Goal: Task Accomplishment & Management: Complete application form

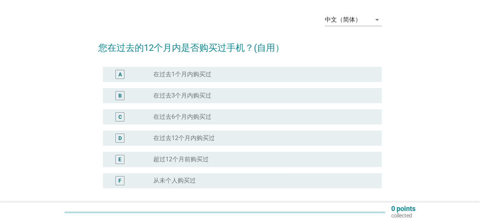
scroll to position [38, 0]
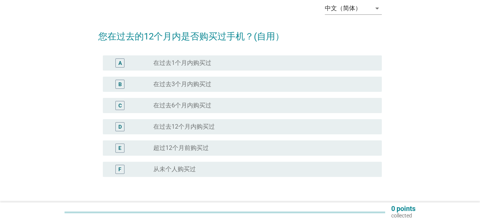
click at [184, 129] on label "在过去12个月内购买过" at bounding box center [183, 127] width 61 height 8
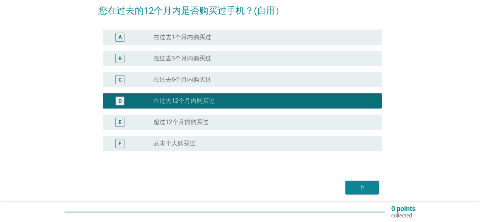
scroll to position [92, 0]
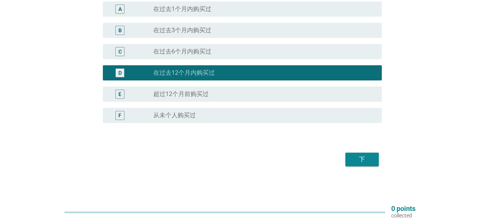
click at [368, 159] on div "下" at bounding box center [361, 159] width 21 height 9
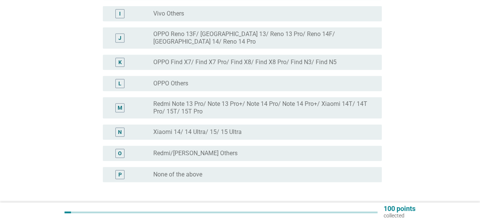
scroll to position [266, 0]
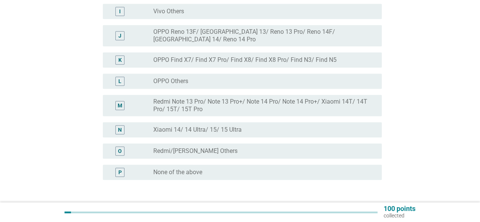
click at [176, 101] on label "Redmi Note 13 Pro/ Note 13 Pro+/ Note 14 Pro/ Note 14 Pro+/ Xiaomi 14T/ 14T Pro…" at bounding box center [261, 105] width 216 height 15
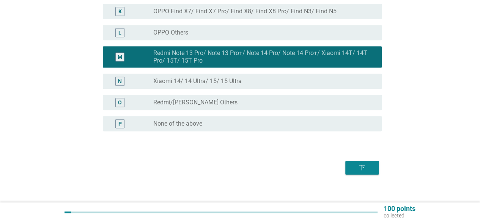
scroll to position [316, 0]
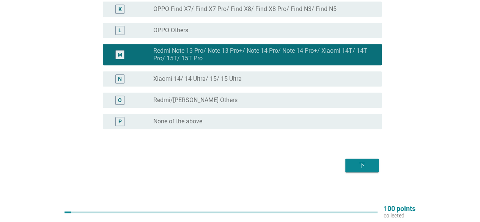
click at [365, 161] on div "下" at bounding box center [361, 165] width 21 height 9
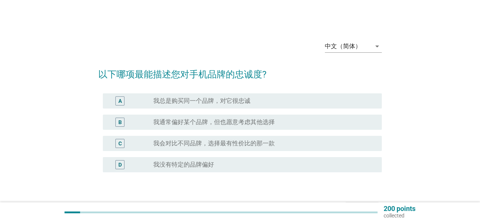
click at [226, 121] on label "我通常偏好某个品牌，但也愿意考虑其他选择" at bounding box center [213, 122] width 121 height 8
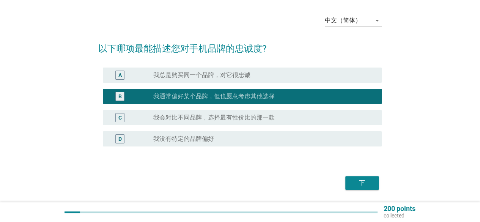
scroll to position [38, 0]
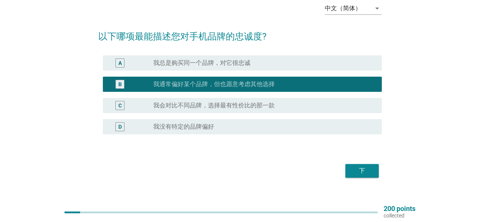
click at [362, 172] on div "下" at bounding box center [361, 170] width 21 height 9
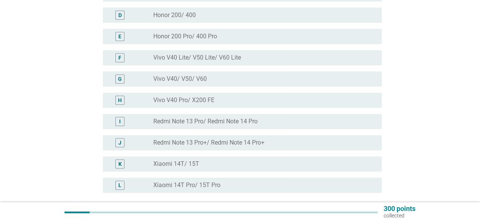
scroll to position [152, 0]
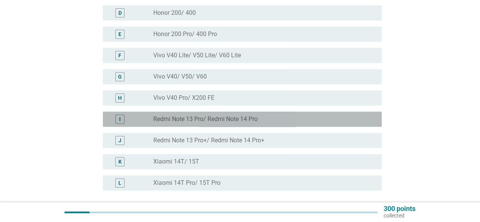
click at [272, 123] on div "radio_button_unchecked Redmi Note 13 Pro/ Redmi Note 14 Pro" at bounding box center [264, 119] width 222 height 9
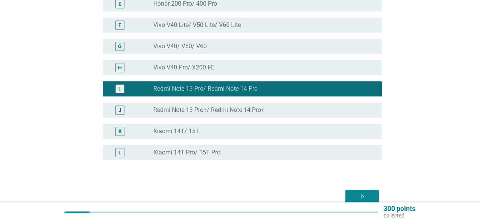
scroll to position [219, 0]
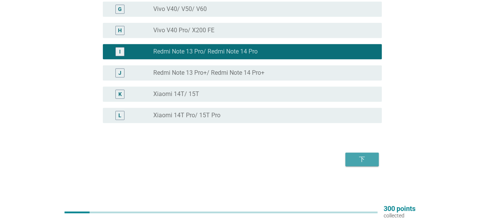
click at [355, 157] on div "下" at bounding box center [361, 159] width 21 height 9
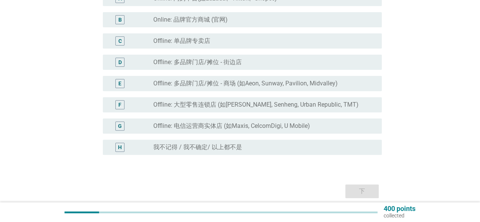
scroll to position [114, 0]
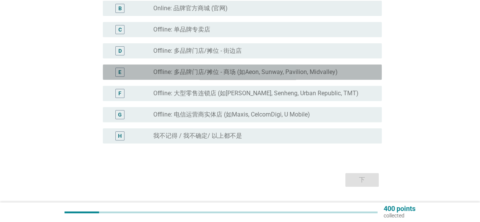
click at [197, 72] on label "Offline: 多品牌门店/摊位 - 商场 (如Aeon, Sunway, Pavilion, Midvalley)" at bounding box center [245, 72] width 184 height 8
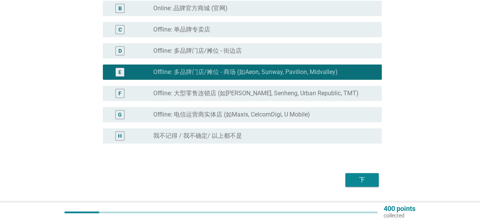
click at [362, 184] on div "下" at bounding box center [361, 179] width 21 height 9
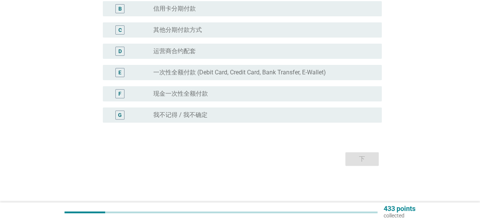
scroll to position [0, 0]
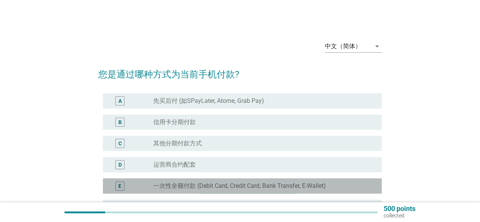
click at [229, 185] on label "一次性全额付款 (Debit Card, Credit Card, Bank Transfer, E-Wallet)" at bounding box center [239, 186] width 173 height 8
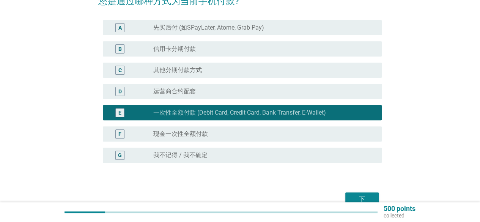
scroll to position [76, 0]
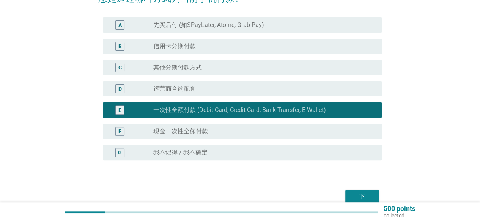
click at [354, 195] on div "下" at bounding box center [361, 196] width 21 height 9
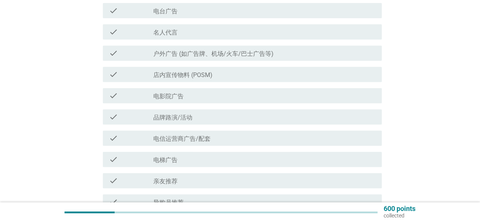
scroll to position [190, 0]
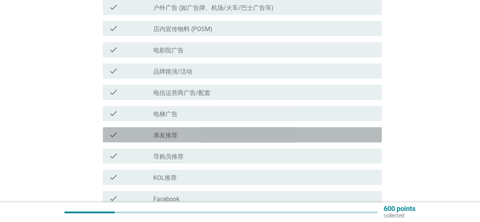
click at [211, 136] on div "check_box_outline_blank 亲友推荐" at bounding box center [264, 134] width 222 height 9
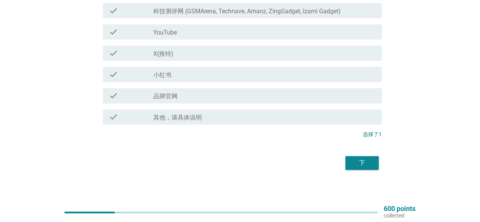
scroll to position [466, 0]
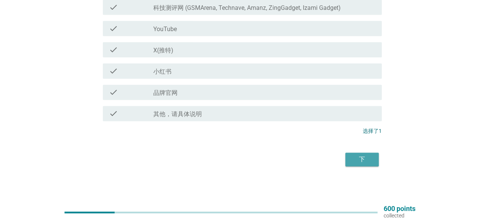
click at [359, 164] on button "下" at bounding box center [361, 160] width 33 height 14
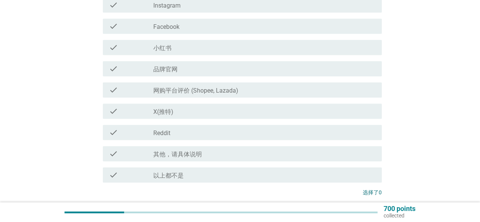
scroll to position [228, 0]
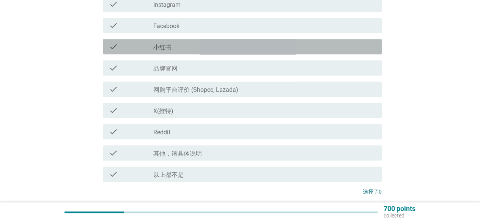
click at [183, 44] on div "check_box_outline_blank 小红书" at bounding box center [264, 46] width 222 height 9
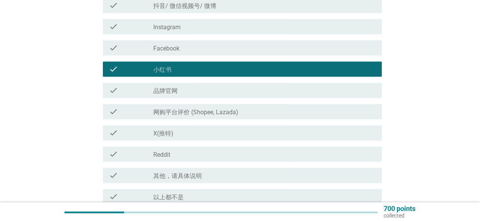
scroll to position [190, 0]
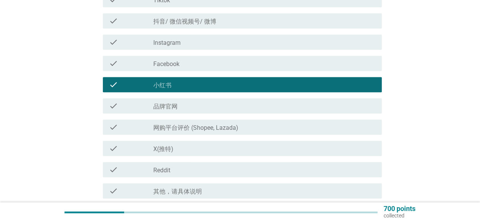
click at [199, 111] on div "check check_box_outline_blank 品牌官网" at bounding box center [242, 105] width 279 height 15
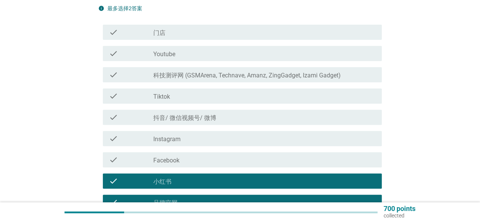
scroll to position [76, 0]
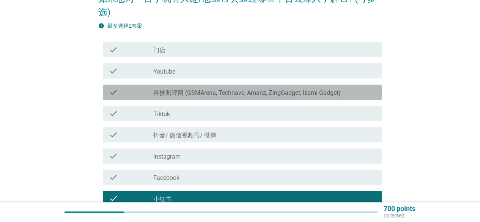
click at [167, 93] on label "科技测评网 (GSMArena, Technave, Amanz, ZingGadget, Izami Gadget)" at bounding box center [246, 93] width 187 height 8
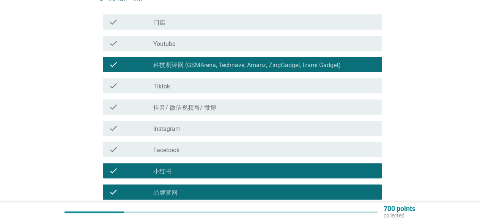
scroll to position [114, 0]
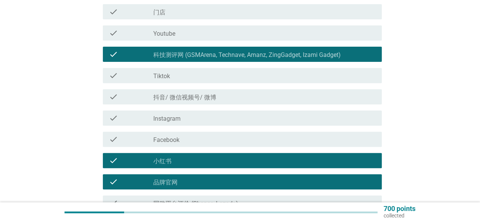
click at [184, 30] on div "check_box_outline_blank Youtube" at bounding box center [264, 32] width 222 height 9
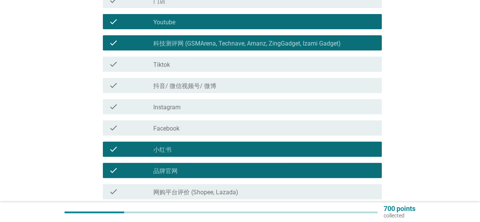
scroll to position [137, 0]
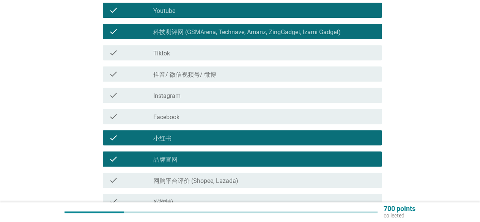
click at [186, 135] on div "check_box_outline_blank 小红书" at bounding box center [264, 137] width 222 height 9
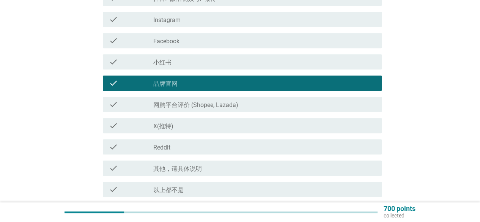
click at [191, 80] on div "check_box_outline_blank 品牌官网" at bounding box center [264, 83] width 222 height 9
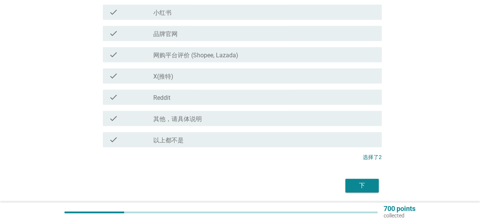
scroll to position [288, 0]
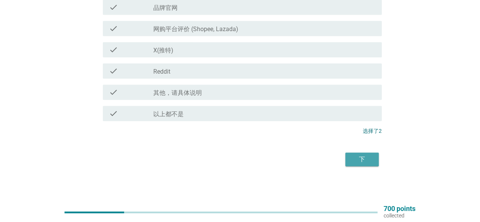
click at [365, 157] on div "下" at bounding box center [361, 159] width 21 height 9
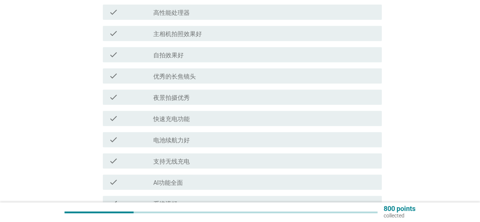
scroll to position [152, 0]
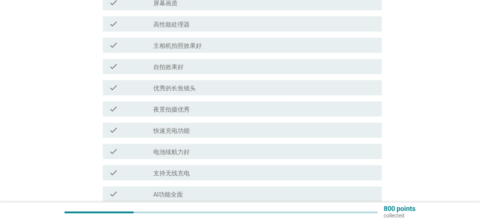
click at [198, 157] on div "check check_box_outline_blank 电池续航力好" at bounding box center [242, 151] width 279 height 15
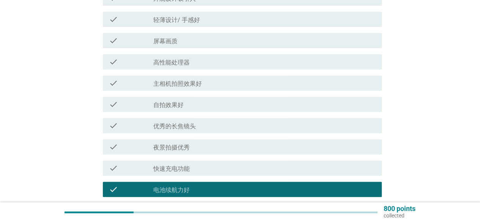
scroll to position [0, 0]
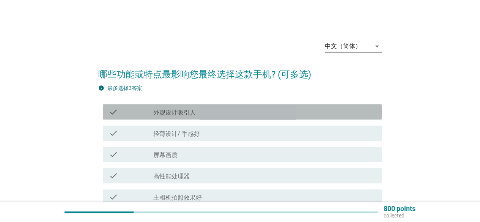
click at [260, 112] on div "check_box_outline_blank 外观设计吸引人" at bounding box center [264, 111] width 222 height 9
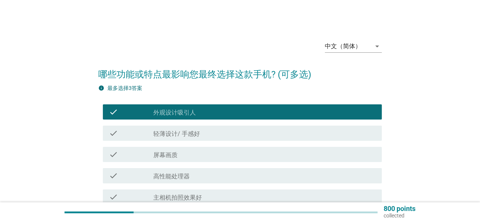
click at [189, 155] on div "check_box_outline_blank 屏幕画质" at bounding box center [264, 154] width 222 height 9
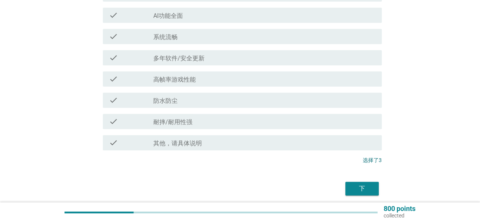
scroll to position [341, 0]
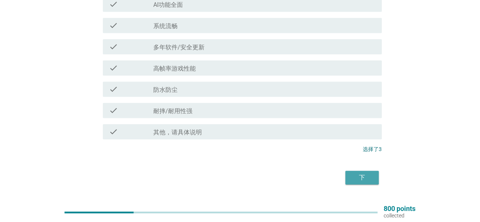
click at [346, 178] on button "下" at bounding box center [361, 178] width 33 height 14
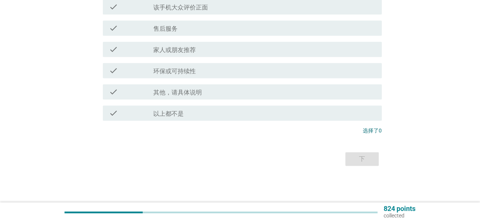
scroll to position [0, 0]
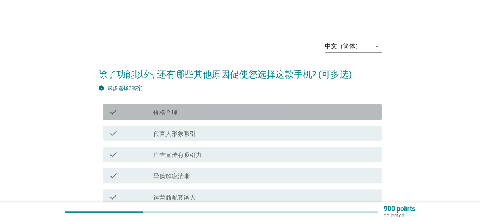
click at [226, 109] on div "check_box_outline_blank 价格合理" at bounding box center [264, 111] width 222 height 9
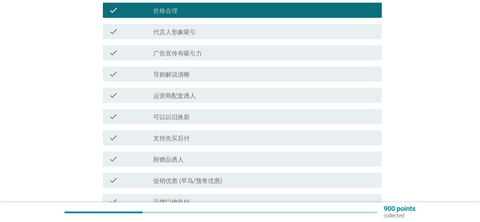
scroll to position [114, 0]
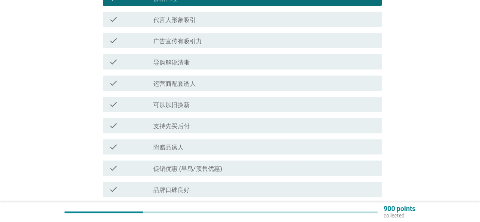
click at [224, 146] on div "check_box_outline_blank 附赠品诱人" at bounding box center [264, 146] width 222 height 9
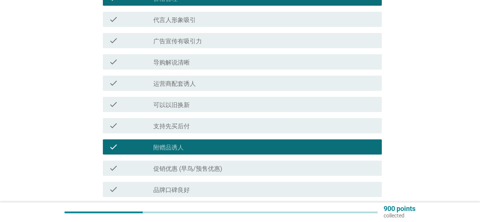
click at [247, 167] on div "check_box_outline_blank 促销优惠 ([PERSON_NAME]/预售优惠)" at bounding box center [264, 168] width 222 height 9
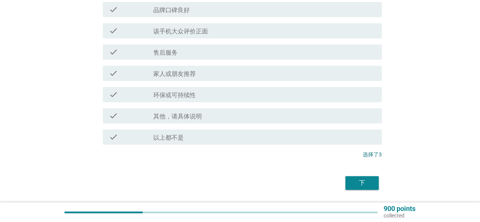
scroll to position [304, 0]
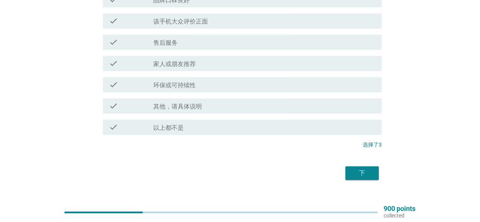
click at [184, 22] on label "该手机大众评价正面" at bounding box center [180, 22] width 55 height 8
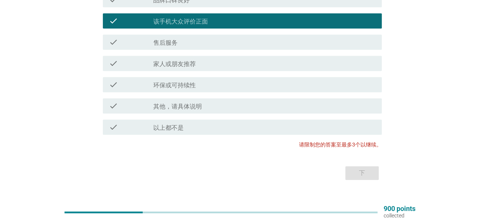
scroll to position [266, 0]
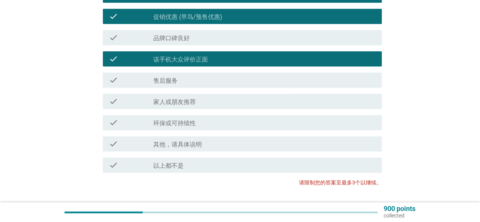
click at [171, 18] on label "促销优惠 (早鸟/预售优惠)" at bounding box center [187, 17] width 69 height 8
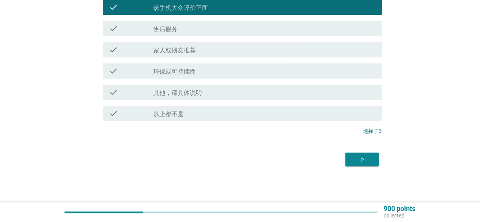
scroll to position [317, 0]
click at [356, 165] on button "下" at bounding box center [361, 160] width 33 height 14
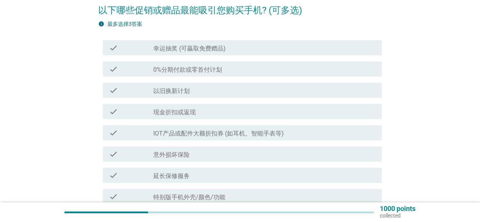
scroll to position [76, 0]
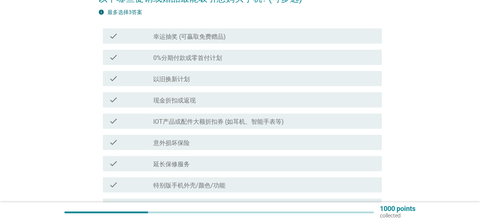
click at [234, 120] on label "IOT产品或配件大额折扣券 (如耳机、智能手表等)" at bounding box center [218, 122] width 131 height 8
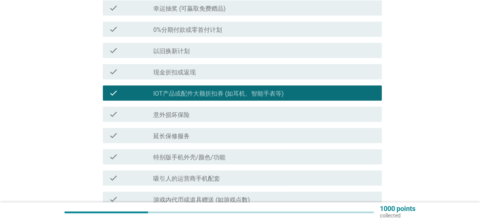
scroll to position [114, 0]
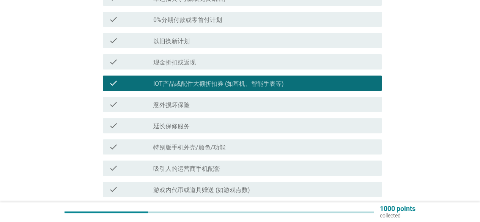
click at [238, 129] on div "check_box_outline_blank 延长保修服务" at bounding box center [264, 125] width 222 height 9
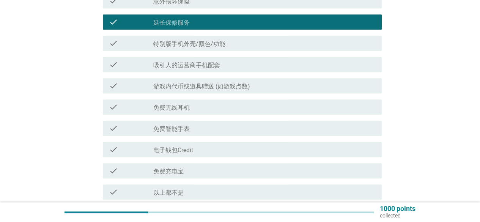
scroll to position [228, 0]
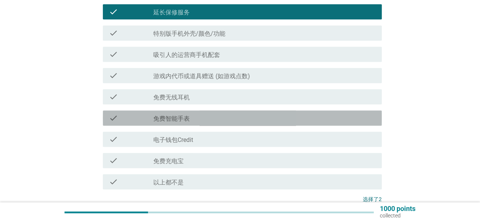
click at [217, 119] on div "check_box_outline_blank 免费智能手表" at bounding box center [264, 117] width 222 height 9
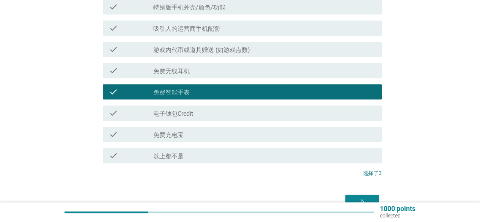
scroll to position [266, 0]
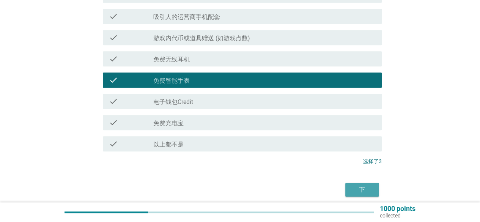
click at [366, 192] on div "下" at bounding box center [361, 189] width 21 height 9
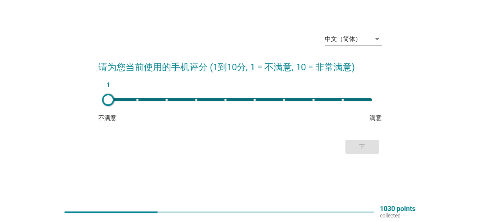
scroll to position [0, 0]
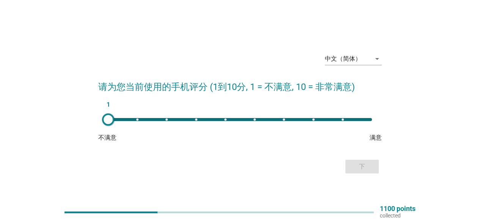
click at [283, 118] on div "1" at bounding box center [240, 119] width 264 height 3
click at [316, 120] on div "7" at bounding box center [240, 119] width 264 height 3
type input "8"
click at [361, 168] on div "下" at bounding box center [361, 166] width 21 height 9
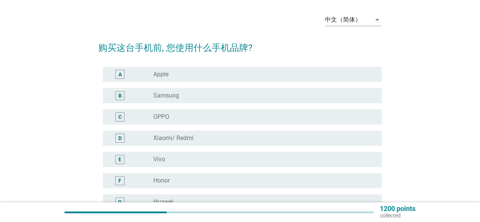
scroll to position [38, 0]
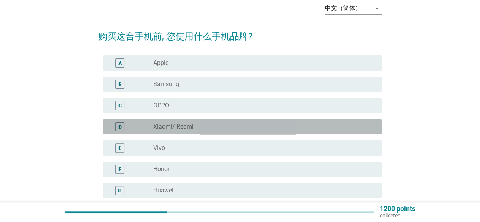
click at [217, 123] on div "radio_button_unchecked Xiaomi/ Redmi" at bounding box center [261, 127] width 216 height 8
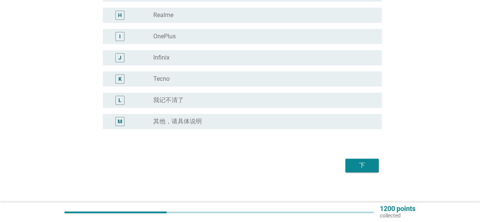
scroll to position [241, 0]
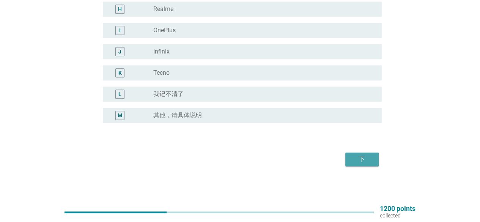
click at [346, 157] on button "下" at bounding box center [361, 160] width 33 height 14
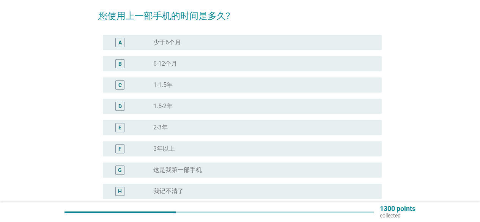
scroll to position [76, 0]
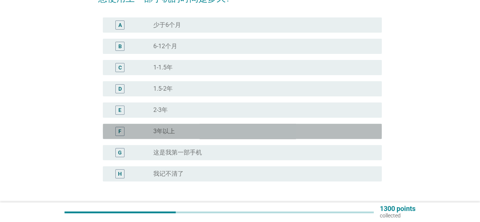
click at [176, 128] on div "radio_button_unchecked 3年以上" at bounding box center [261, 131] width 216 height 8
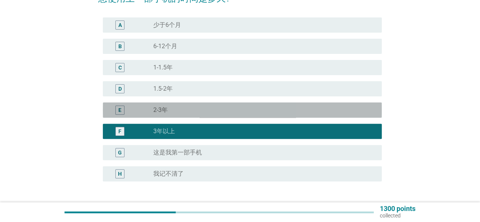
click at [167, 104] on div "E radio_button_unchecked 2-3年" at bounding box center [242, 109] width 279 height 15
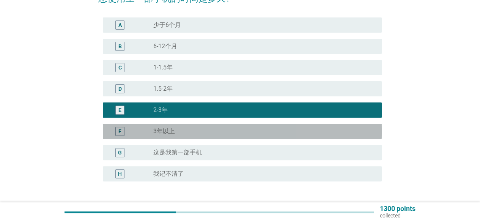
click at [184, 126] on div "F radio_button_unchecked 3年以上" at bounding box center [242, 131] width 279 height 15
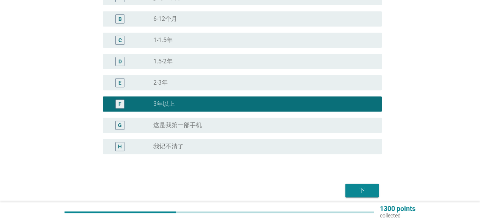
scroll to position [134, 0]
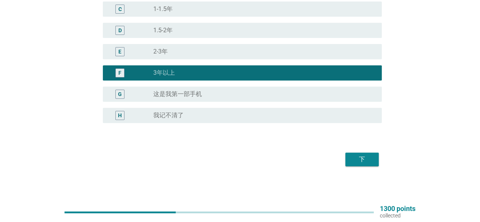
click at [363, 163] on div "下" at bounding box center [361, 159] width 21 height 9
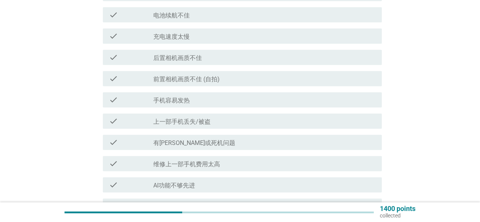
scroll to position [152, 0]
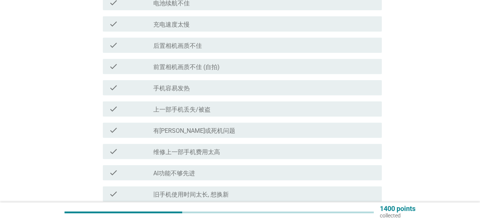
click at [227, 132] on div "check_box_outline_blank 有[PERSON_NAME]或死机问题" at bounding box center [264, 130] width 222 height 9
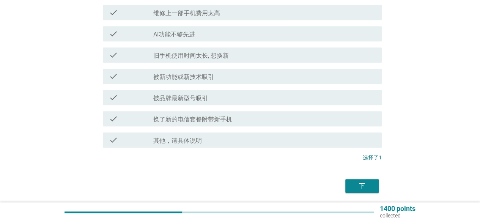
scroll to position [317, 0]
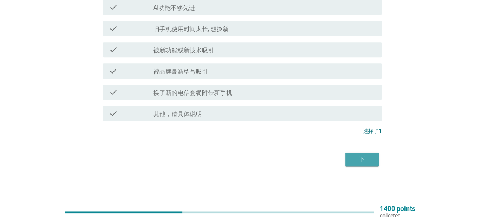
click at [352, 162] on div "下" at bounding box center [361, 159] width 21 height 9
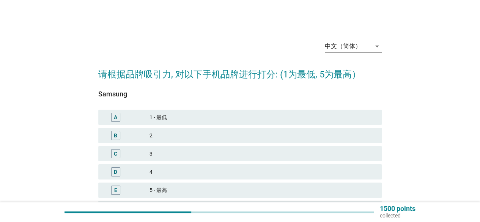
scroll to position [38, 0]
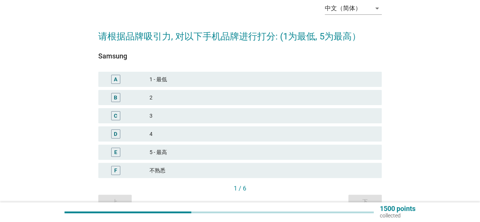
click at [168, 132] on div "4" at bounding box center [262, 133] width 226 height 9
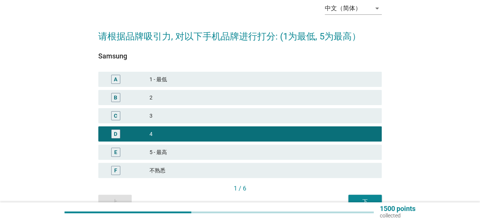
scroll to position [76, 0]
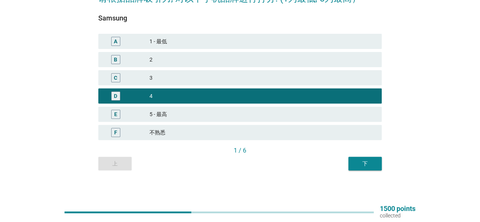
click at [363, 169] on button "下" at bounding box center [364, 164] width 33 height 14
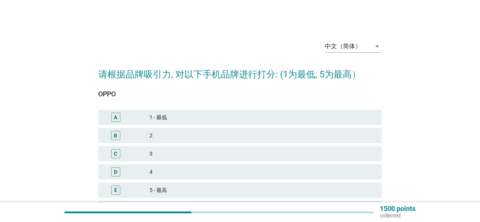
scroll to position [38, 0]
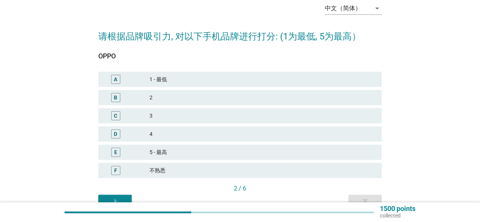
click at [181, 110] on div "C 3" at bounding box center [239, 115] width 283 height 15
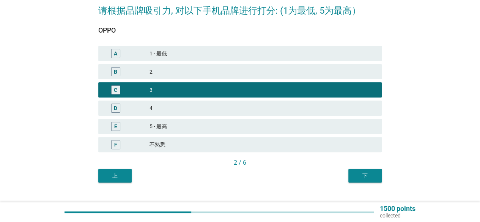
scroll to position [76, 0]
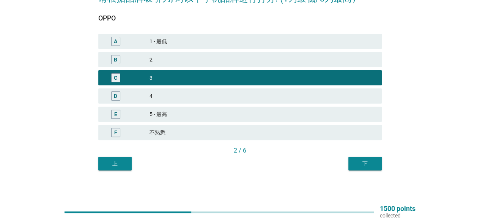
click at [363, 164] on div "下" at bounding box center [364, 164] width 21 height 8
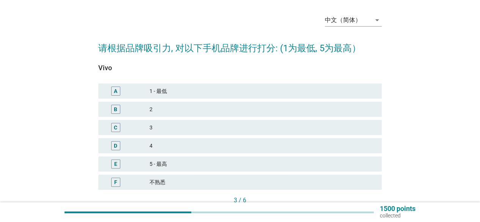
scroll to position [38, 0]
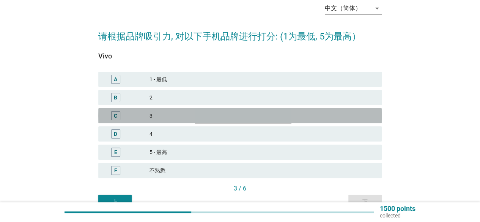
click at [181, 110] on div "C 3" at bounding box center [239, 115] width 283 height 15
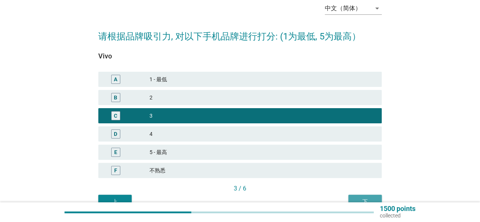
click at [360, 200] on div "下" at bounding box center [364, 202] width 21 height 8
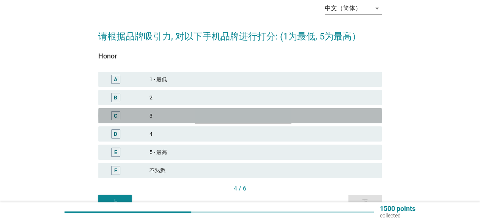
click at [171, 113] on div "3" at bounding box center [262, 115] width 226 height 9
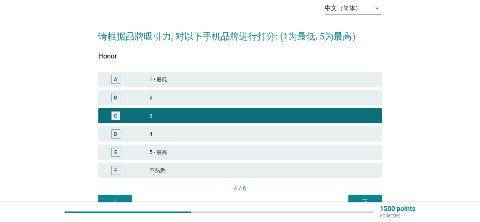
click at [362, 196] on button "下" at bounding box center [364, 202] width 33 height 14
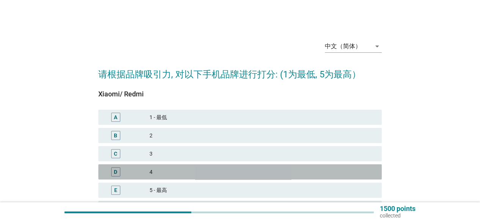
click at [168, 174] on div "4" at bounding box center [262, 171] width 226 height 9
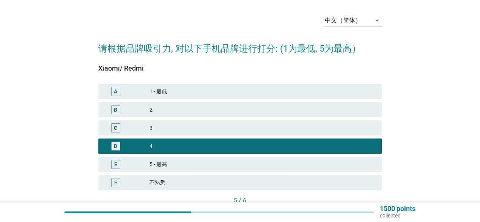
scroll to position [38, 0]
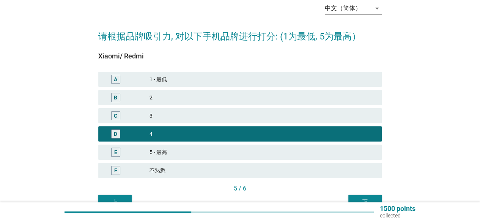
click at [358, 201] on div "下" at bounding box center [364, 202] width 21 height 8
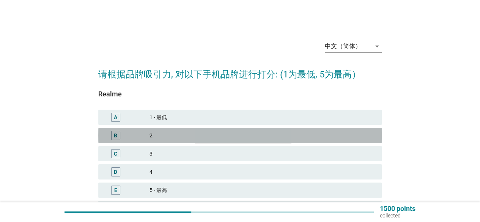
click at [171, 134] on div "2" at bounding box center [262, 135] width 226 height 9
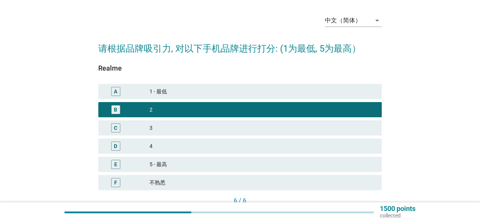
scroll to position [38, 0]
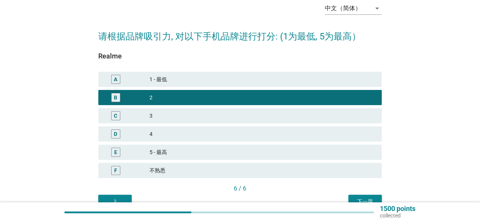
click at [358, 195] on button "下一题" at bounding box center [364, 202] width 33 height 14
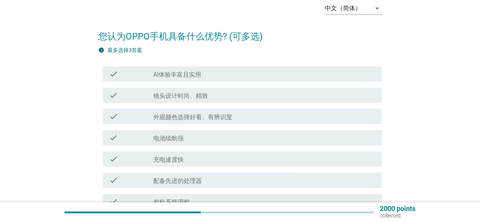
scroll to position [76, 0]
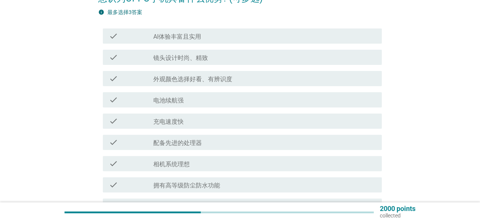
click at [190, 165] on div "check_box_outline_blank 相机系统理想" at bounding box center [264, 163] width 222 height 9
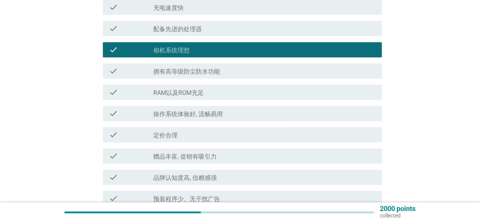
scroll to position [228, 0]
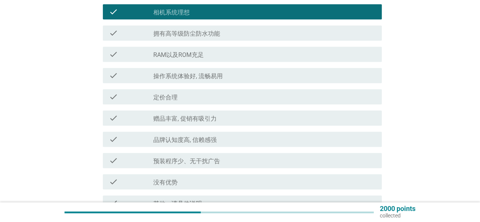
click at [180, 94] on div "check_box_outline_blank 定价合理" at bounding box center [264, 96] width 222 height 9
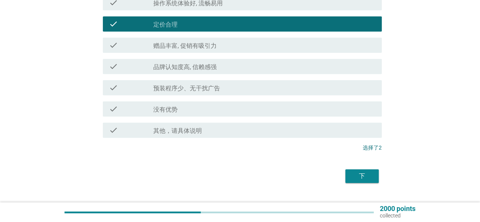
scroll to position [304, 0]
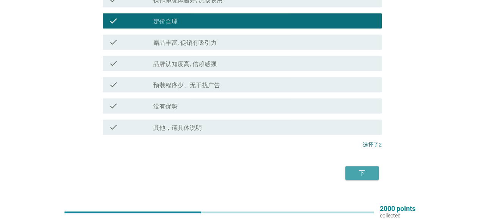
click at [349, 169] on button "下" at bounding box center [361, 173] width 33 height 14
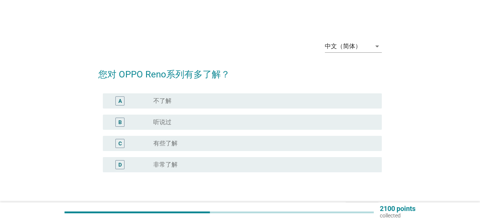
click at [221, 146] on div "radio_button_unchecked 有些了解" at bounding box center [261, 144] width 216 height 8
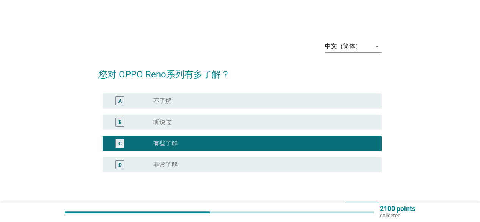
scroll to position [38, 0]
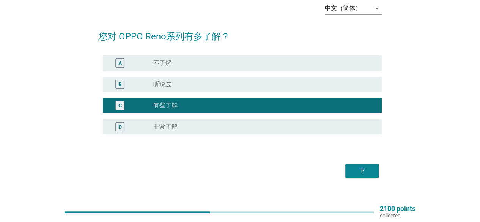
click at [354, 170] on div "下" at bounding box center [361, 170] width 21 height 9
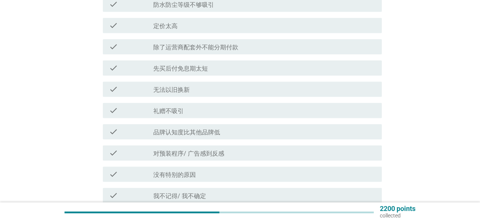
scroll to position [266, 0]
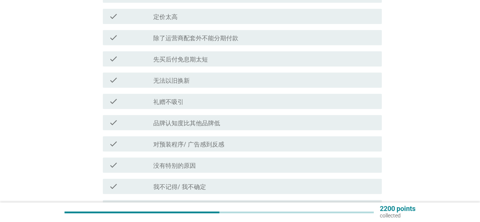
click at [245, 164] on div "check_box_outline_blank 没有特别的原因" at bounding box center [264, 164] width 222 height 9
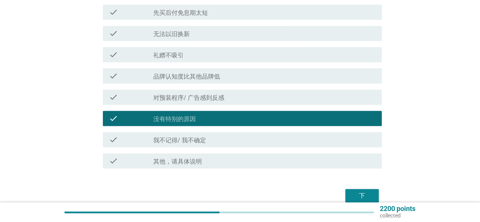
scroll to position [341, 0]
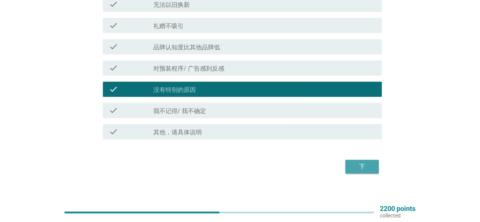
click at [354, 165] on div "下" at bounding box center [361, 166] width 21 height 9
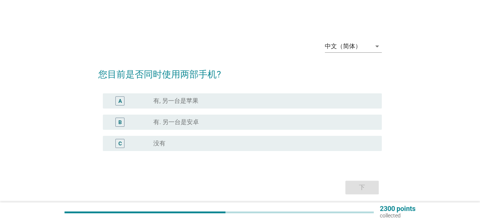
click at [177, 146] on div "radio_button_unchecked 没有" at bounding box center [261, 144] width 216 height 8
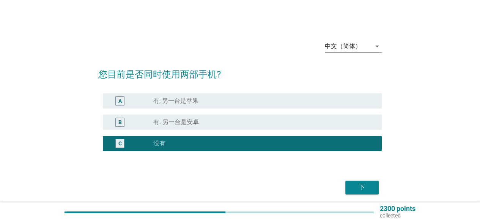
click at [361, 189] on div "下" at bounding box center [361, 187] width 21 height 9
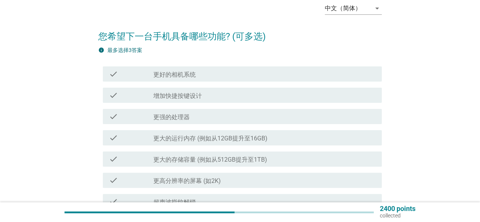
scroll to position [76, 0]
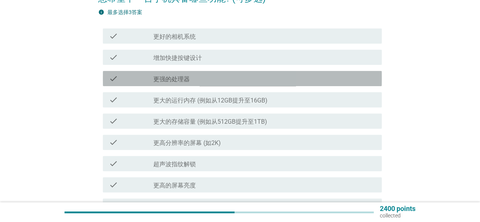
click at [211, 82] on div "check_box_outline_blank 更强的处理器" at bounding box center [264, 78] width 222 height 9
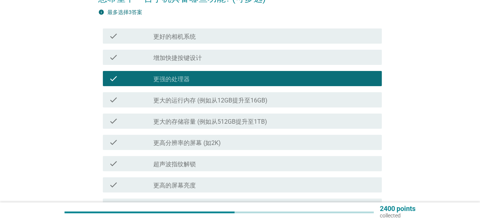
click at [209, 102] on label "更大的运行内存 (例如从12GB提升至16GB)" at bounding box center [210, 101] width 114 height 8
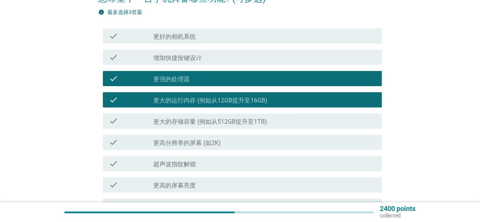
click at [240, 122] on label "更大的存储容量 (例如从512GB提升至1TB)" at bounding box center [210, 122] width 114 height 8
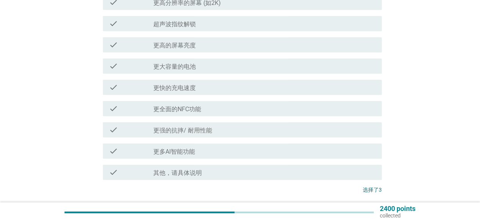
scroll to position [228, 0]
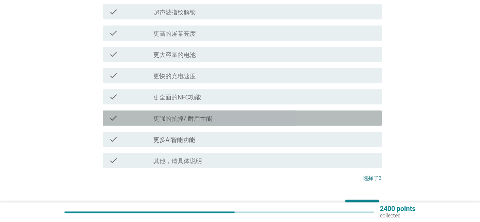
click at [222, 120] on div "check_box_outline_blank 更强的抗摔/ 耐用性能" at bounding box center [264, 117] width 222 height 9
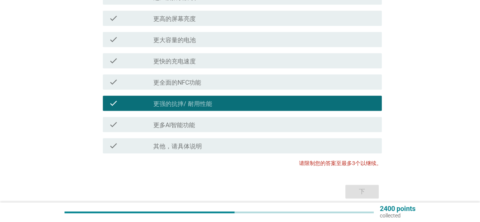
scroll to position [266, 0]
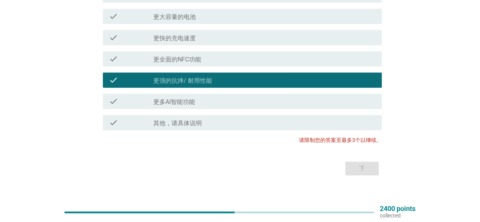
click at [221, 83] on div "check_box_outline_blank 更强的抗摔/ 耐用性能" at bounding box center [264, 80] width 222 height 9
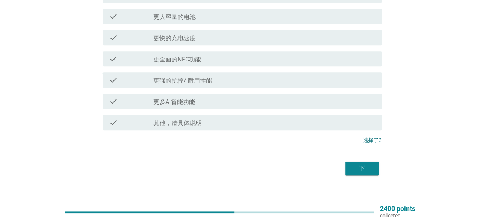
click at [206, 78] on label "更强的抗摔/ 耐用性能" at bounding box center [182, 81] width 59 height 8
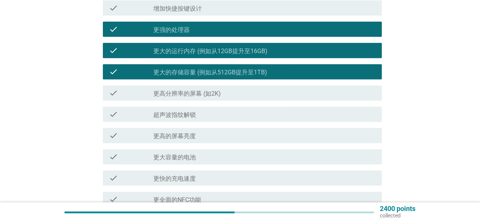
scroll to position [114, 0]
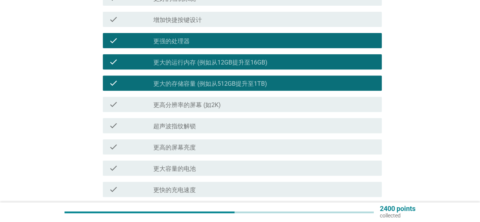
click at [195, 81] on label "更大的存储容量 (例如从512GB提升至1TB)" at bounding box center [210, 84] width 114 height 8
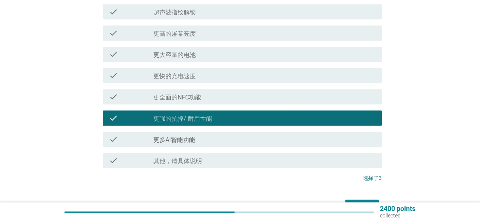
scroll to position [275, 0]
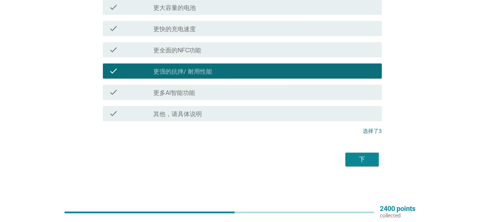
click at [353, 155] on div "下" at bounding box center [361, 159] width 21 height 9
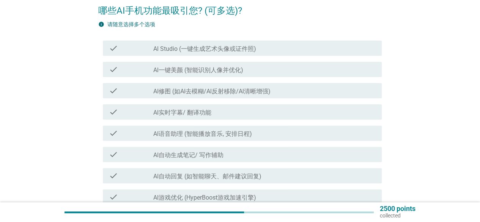
scroll to position [76, 0]
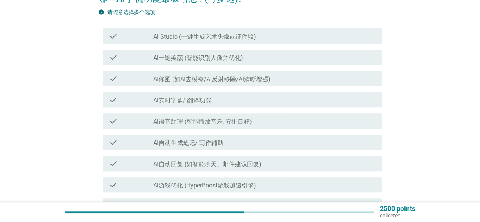
click at [202, 99] on label "Al实时字幕/ 翻译功能" at bounding box center [182, 101] width 58 height 8
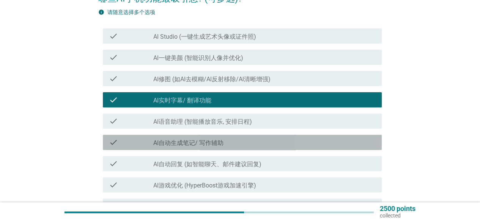
click at [196, 139] on label "AI自动生成笔记/ 写作辅助" at bounding box center [188, 143] width 70 height 8
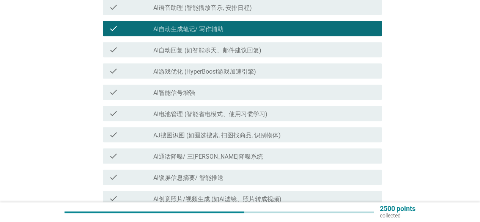
scroll to position [228, 0]
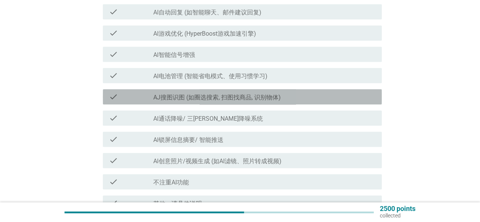
click at [233, 102] on div "check check_box_outline_blank AJ搜图识图 (如圈选搜索, 扫图找商品, 识别物体)" at bounding box center [242, 96] width 279 height 15
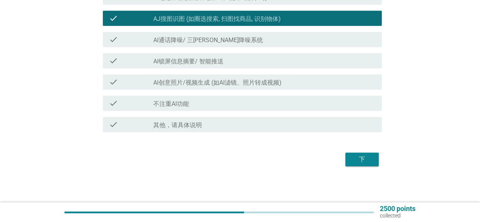
scroll to position [307, 0]
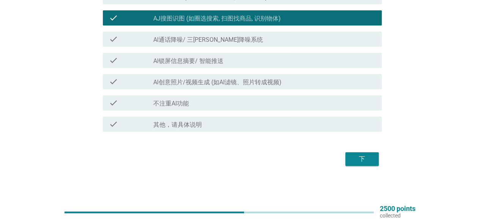
click at [355, 165] on button "下" at bounding box center [361, 159] width 33 height 14
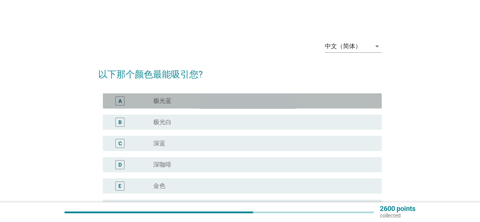
click at [206, 101] on div "radio_button_unchecked 极光蓝" at bounding box center [261, 101] width 216 height 8
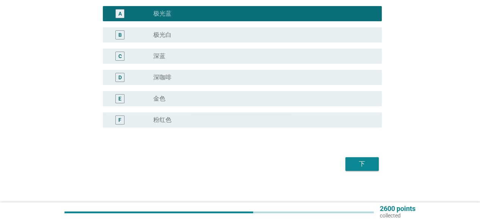
scroll to position [92, 0]
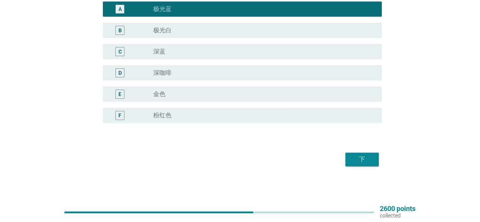
click at [363, 162] on div "下" at bounding box center [361, 159] width 21 height 9
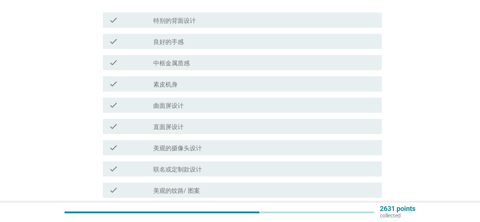
scroll to position [0, 0]
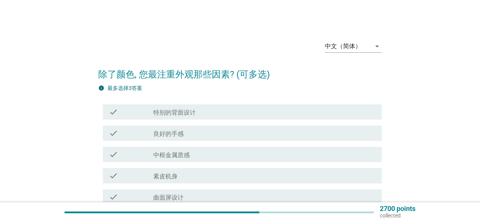
click at [221, 114] on div "check_box_outline_blank 特别的背面设计" at bounding box center [264, 111] width 222 height 9
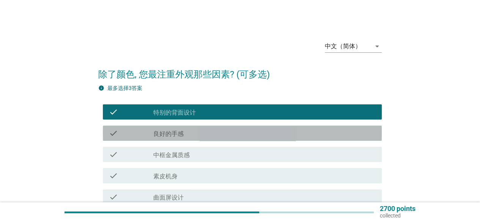
click at [237, 132] on div "check_box_outline_blank 良好的手感" at bounding box center [264, 133] width 222 height 9
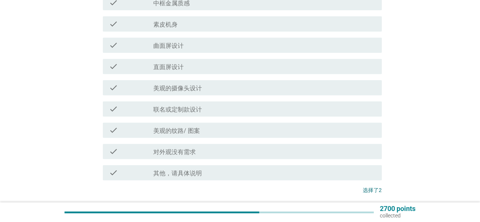
scroll to position [190, 0]
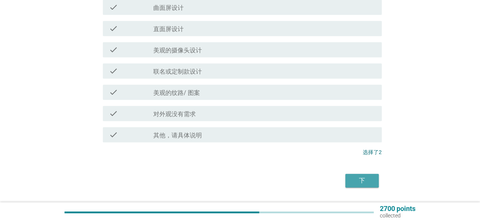
click at [360, 186] on button "下" at bounding box center [361, 181] width 33 height 14
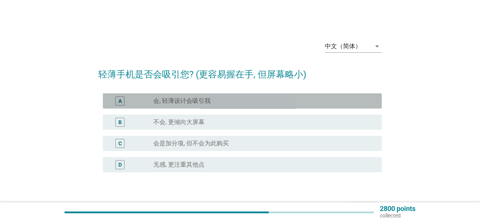
click at [215, 107] on div "A radio_button_unchecked 会, 轻薄设计会吸引我" at bounding box center [242, 100] width 279 height 15
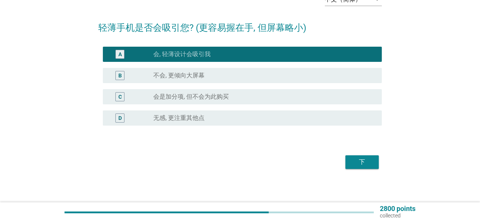
scroll to position [49, 0]
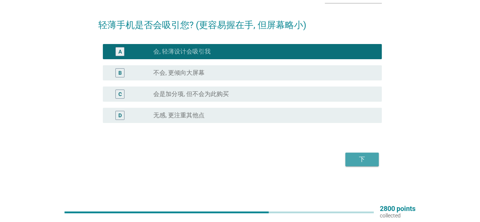
click at [364, 155] on div "下" at bounding box center [361, 159] width 21 height 9
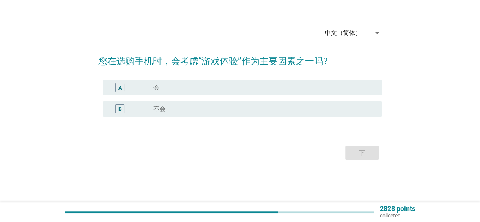
scroll to position [0, 0]
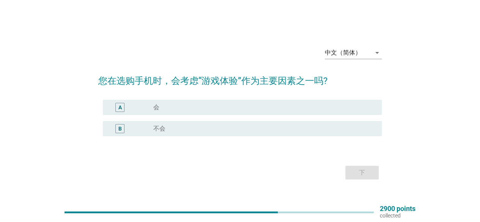
click at [218, 129] on div "radio_button_unchecked 不会" at bounding box center [261, 129] width 216 height 8
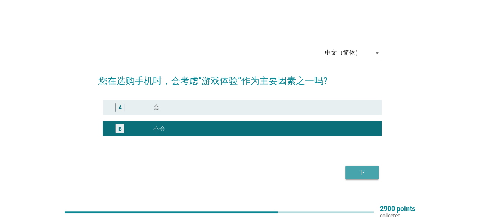
click at [359, 173] on div "下" at bounding box center [361, 172] width 21 height 9
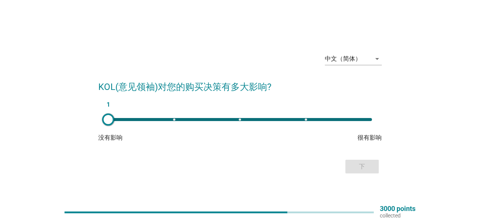
click at [170, 117] on div "1" at bounding box center [240, 119] width 276 height 15
type input "2"
click at [363, 160] on button "下" at bounding box center [361, 167] width 33 height 14
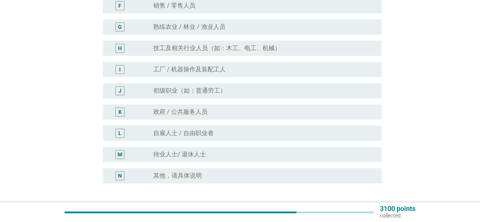
scroll to position [190, 0]
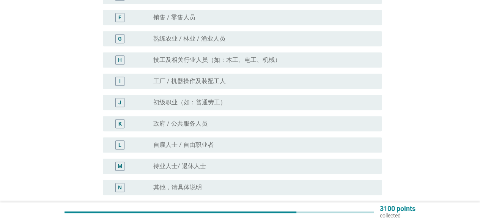
click at [211, 101] on label "初级职业（如：普通劳工）" at bounding box center [189, 103] width 73 height 8
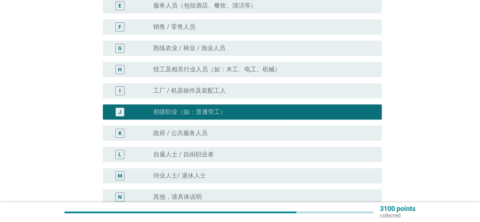
scroll to position [228, 0]
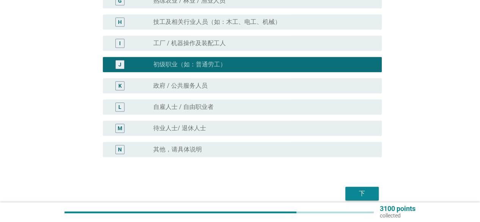
click at [357, 191] on div "下" at bounding box center [361, 193] width 21 height 9
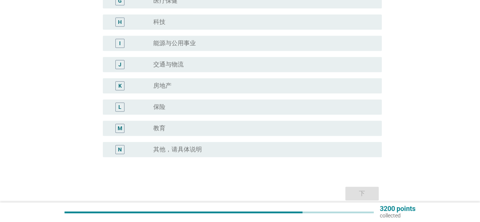
click at [207, 132] on div "radio_button_unchecked 教育" at bounding box center [264, 128] width 222 height 9
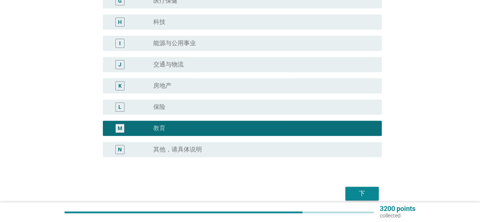
click at [356, 193] on div "下" at bounding box center [361, 193] width 21 height 9
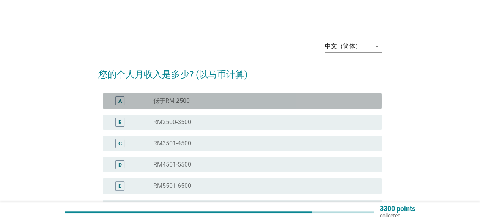
click at [166, 105] on div "radio_button_unchecked 低于RM 2500" at bounding box center [264, 100] width 222 height 9
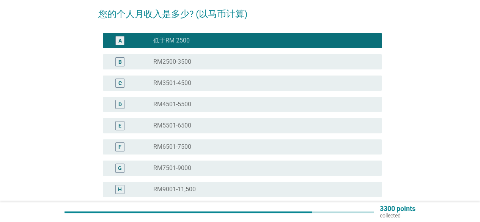
scroll to position [114, 0]
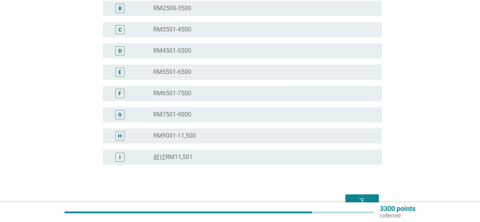
click at [364, 198] on div "下" at bounding box center [361, 201] width 21 height 9
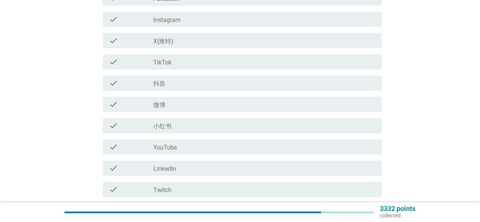
scroll to position [0, 0]
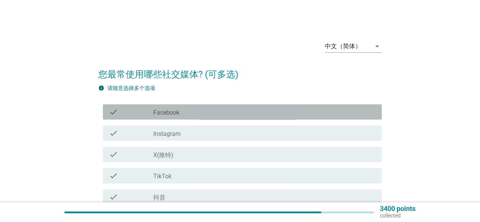
click at [192, 108] on div "check_box_outline_blank Facebook" at bounding box center [264, 111] width 222 height 9
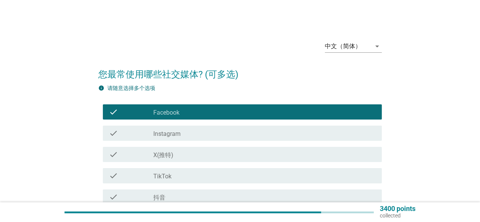
click at [206, 132] on div "check_box_outline_blank Instagram" at bounding box center [264, 133] width 222 height 9
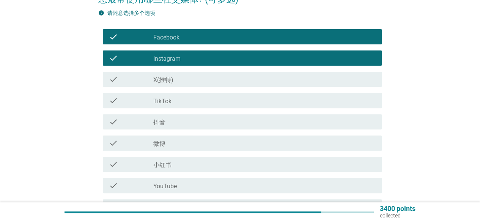
scroll to position [76, 0]
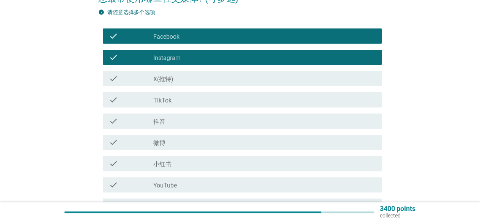
click at [182, 85] on div "check check_box_outline_blank X(推特)" at bounding box center [242, 78] width 279 height 15
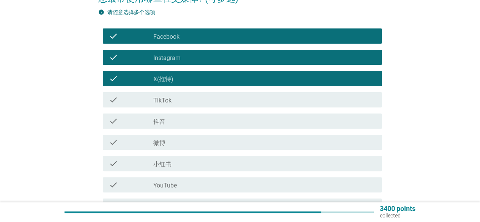
click at [187, 124] on div "check_box_outline_blank 抖音" at bounding box center [264, 120] width 222 height 9
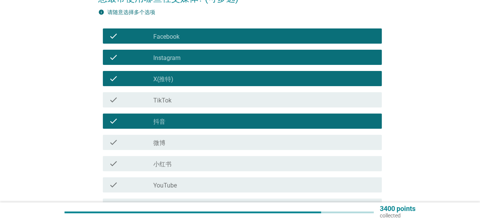
scroll to position [114, 0]
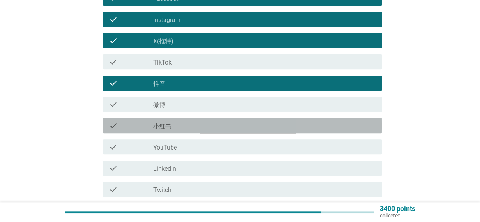
click at [197, 130] on div "check check_box_outline_blank 小红书" at bounding box center [242, 125] width 279 height 15
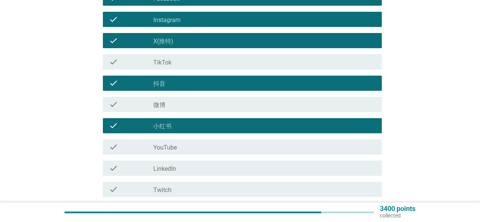
click at [201, 146] on div "check_box_outline_blank YouTube" at bounding box center [264, 146] width 222 height 9
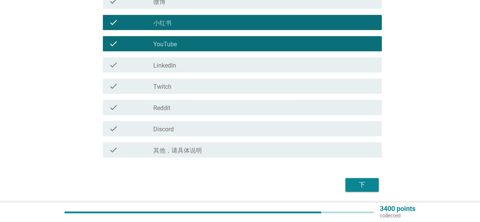
scroll to position [228, 0]
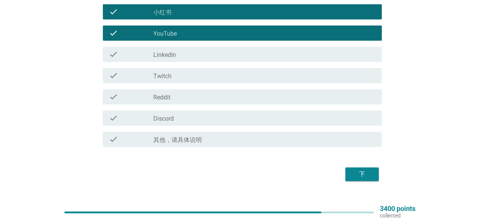
click at [358, 172] on div "下" at bounding box center [361, 174] width 21 height 9
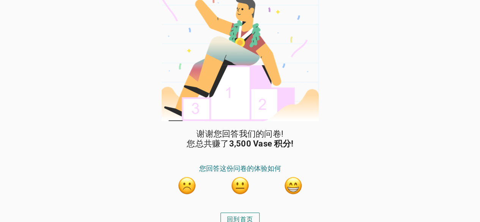
scroll to position [18, 0]
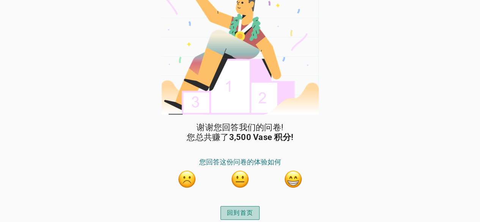
click at [247, 208] on button "回到首页" at bounding box center [239, 213] width 39 height 14
